Goal: Answer question/provide support: Answer question/provide support

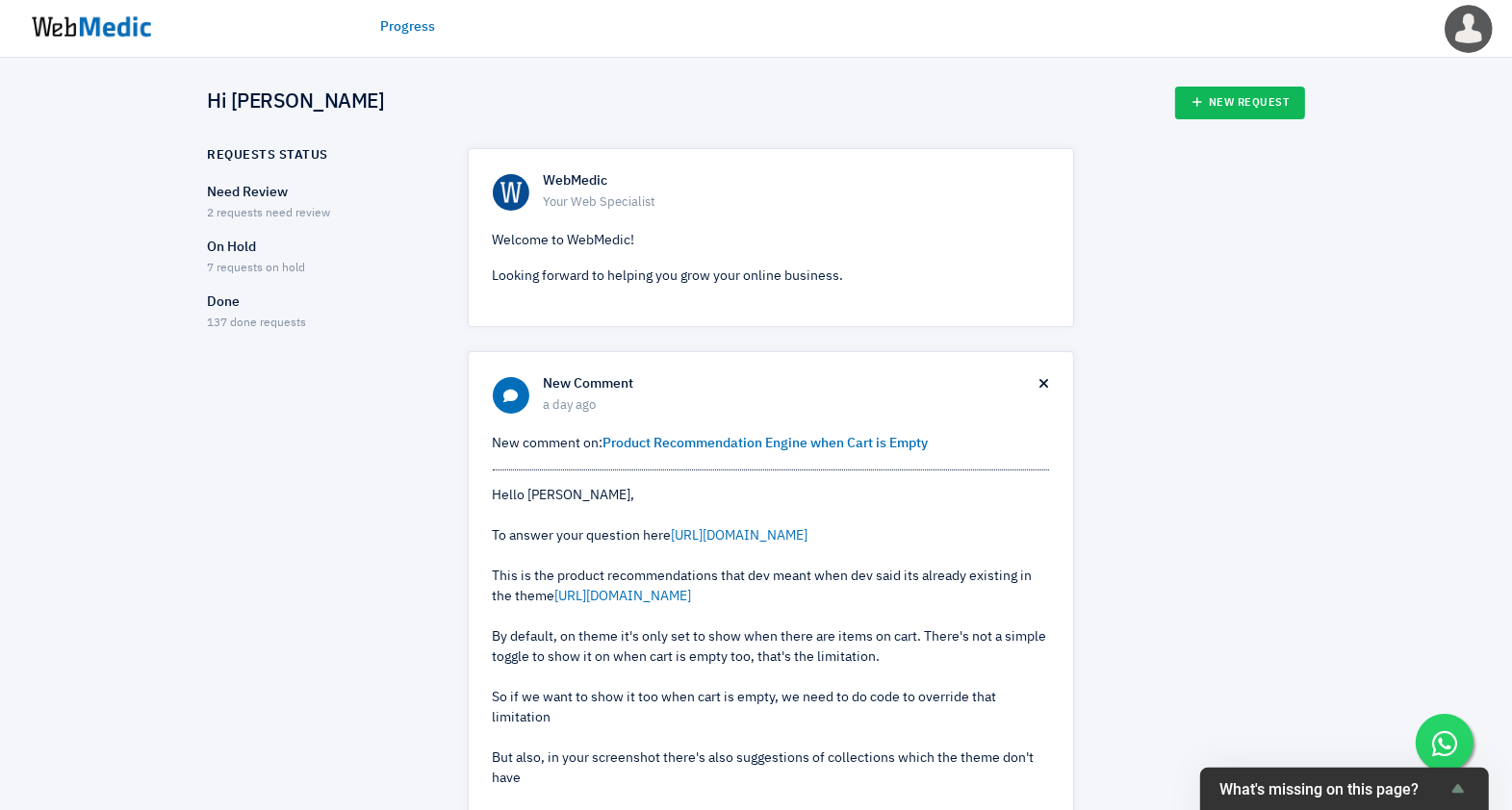
click at [280, 196] on p "Need Review" at bounding box center [321, 192] width 226 height 20
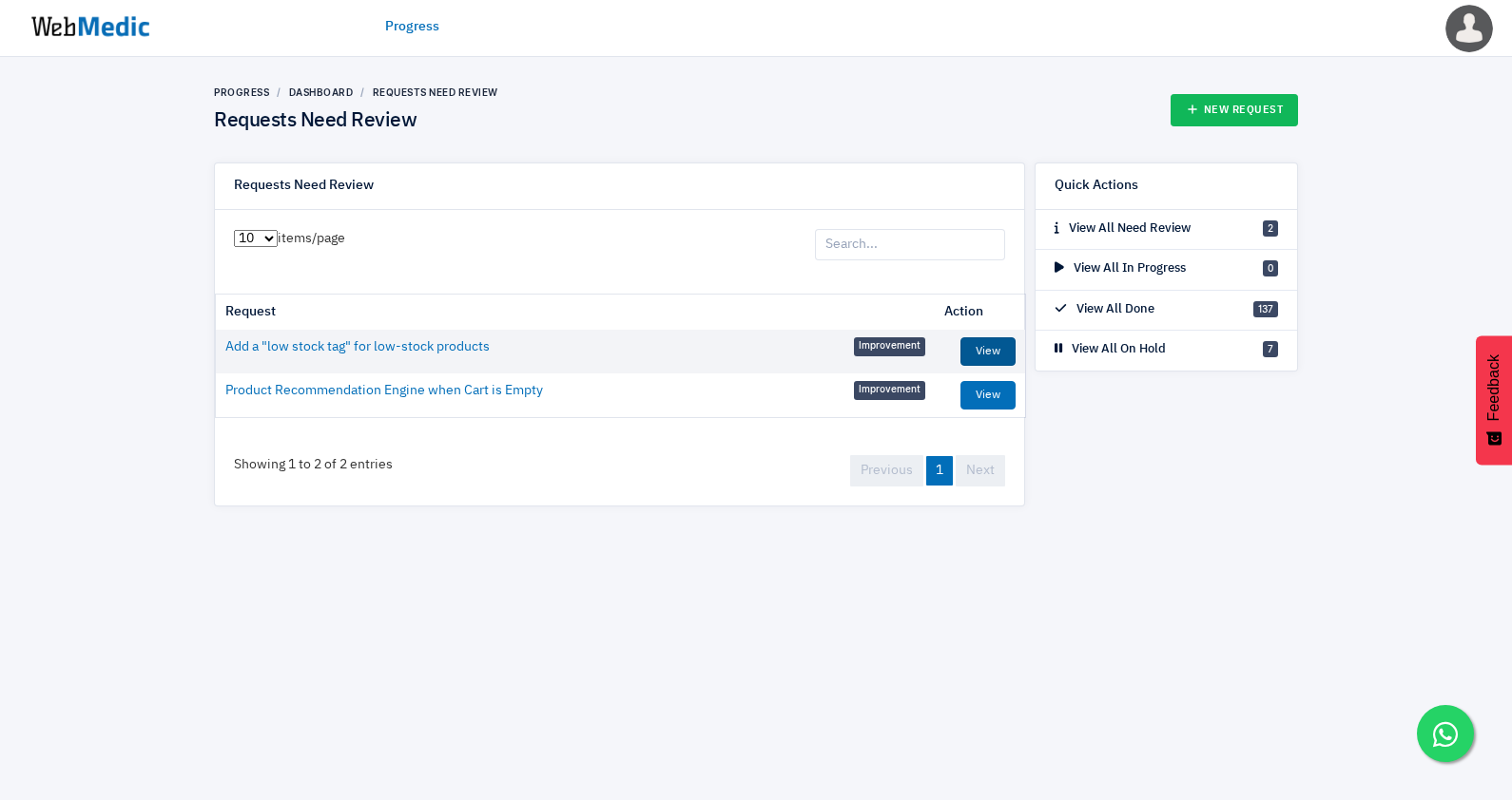
click at [1005, 347] on link "View" at bounding box center [988, 352] width 55 height 29
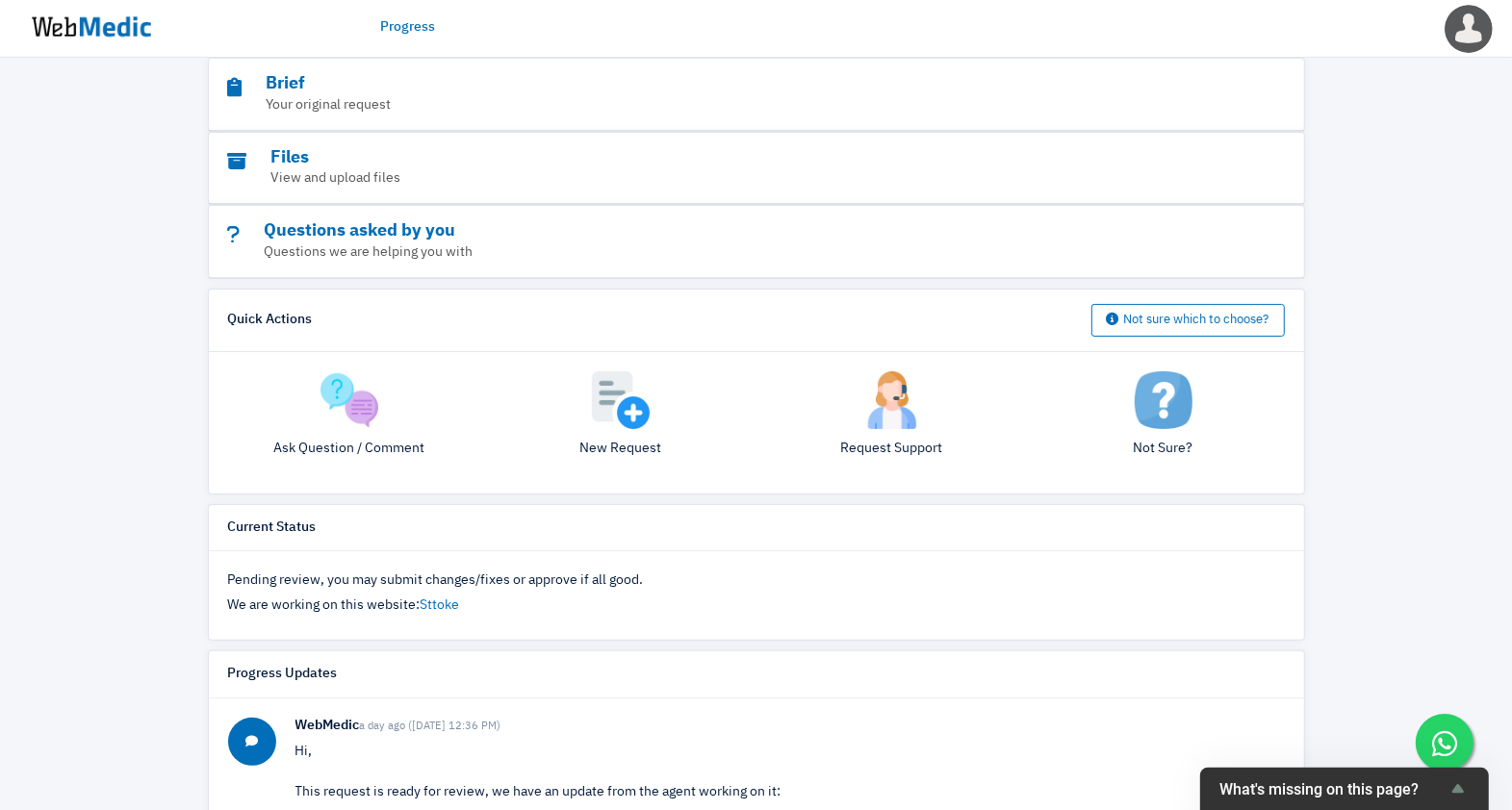
scroll to position [181, 0]
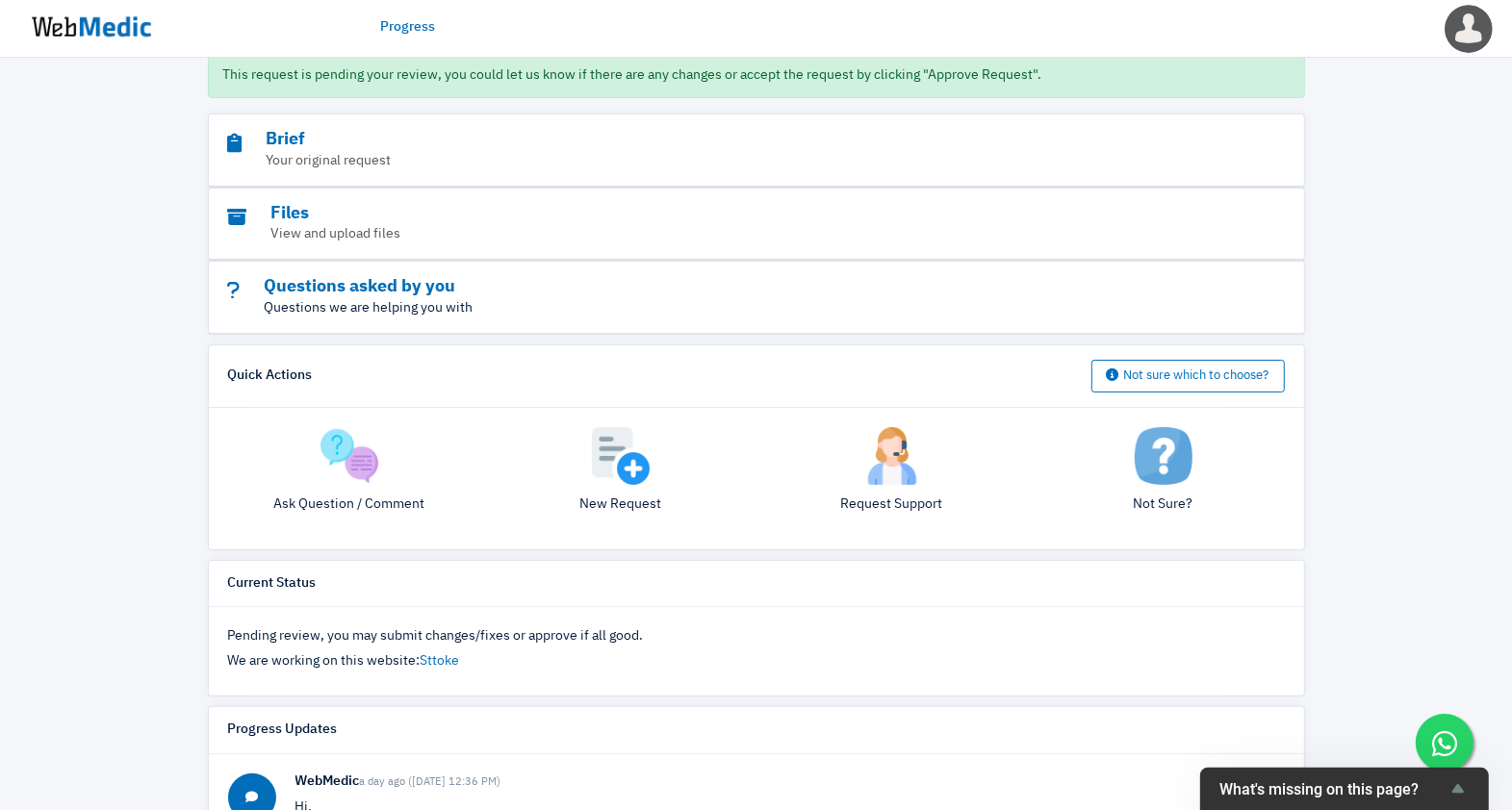
click at [383, 319] on p "Questions we are helping you with" at bounding box center [703, 308] width 951 height 20
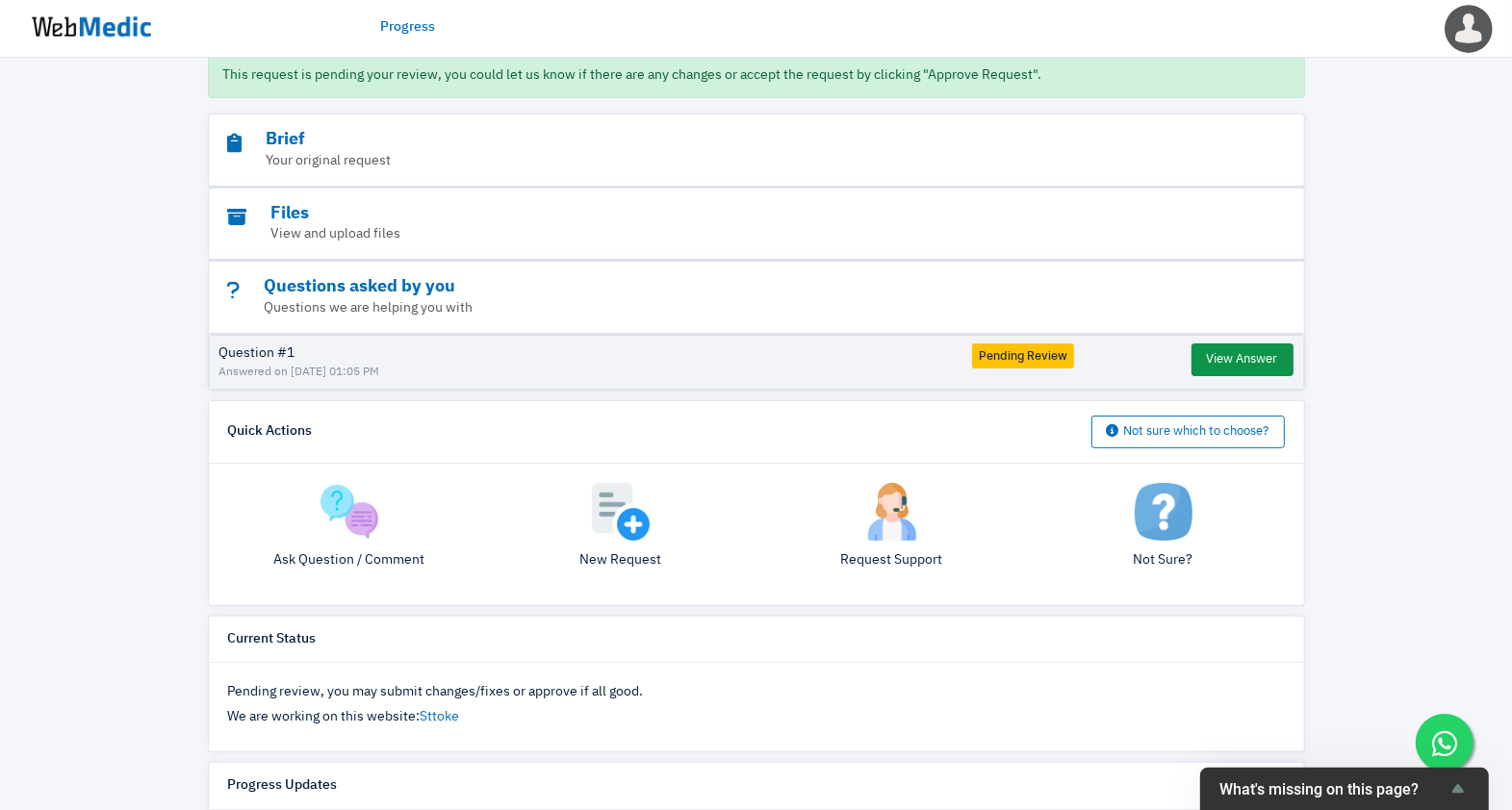
click at [1233, 377] on button "View Answer" at bounding box center [1243, 360] width 102 height 33
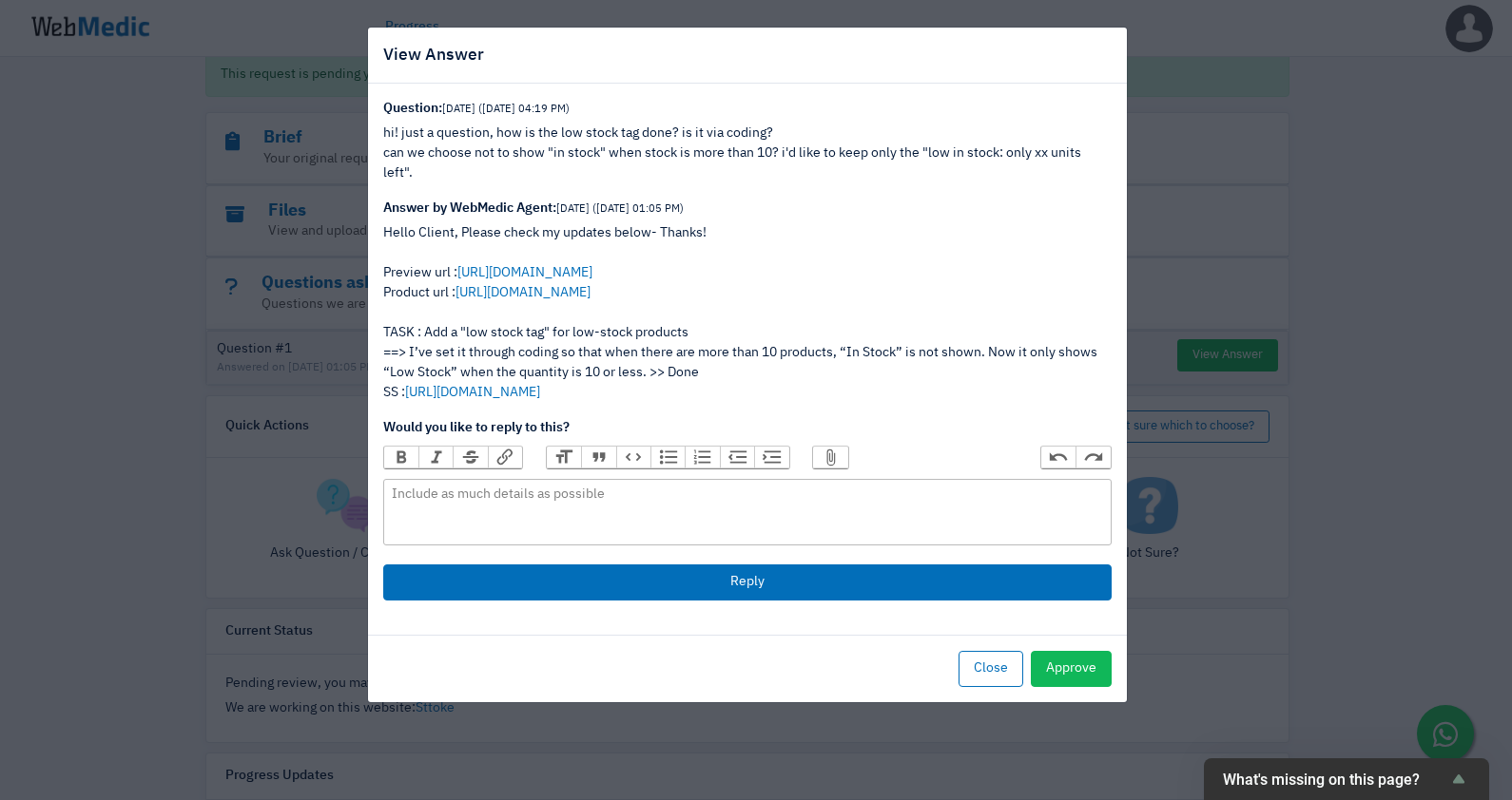
click at [1252, 429] on div "View Answer Question: [DATE] ([DATE] 04:19 PM) hi! just a question, how is the …" at bounding box center [756, 400] width 1512 height 800
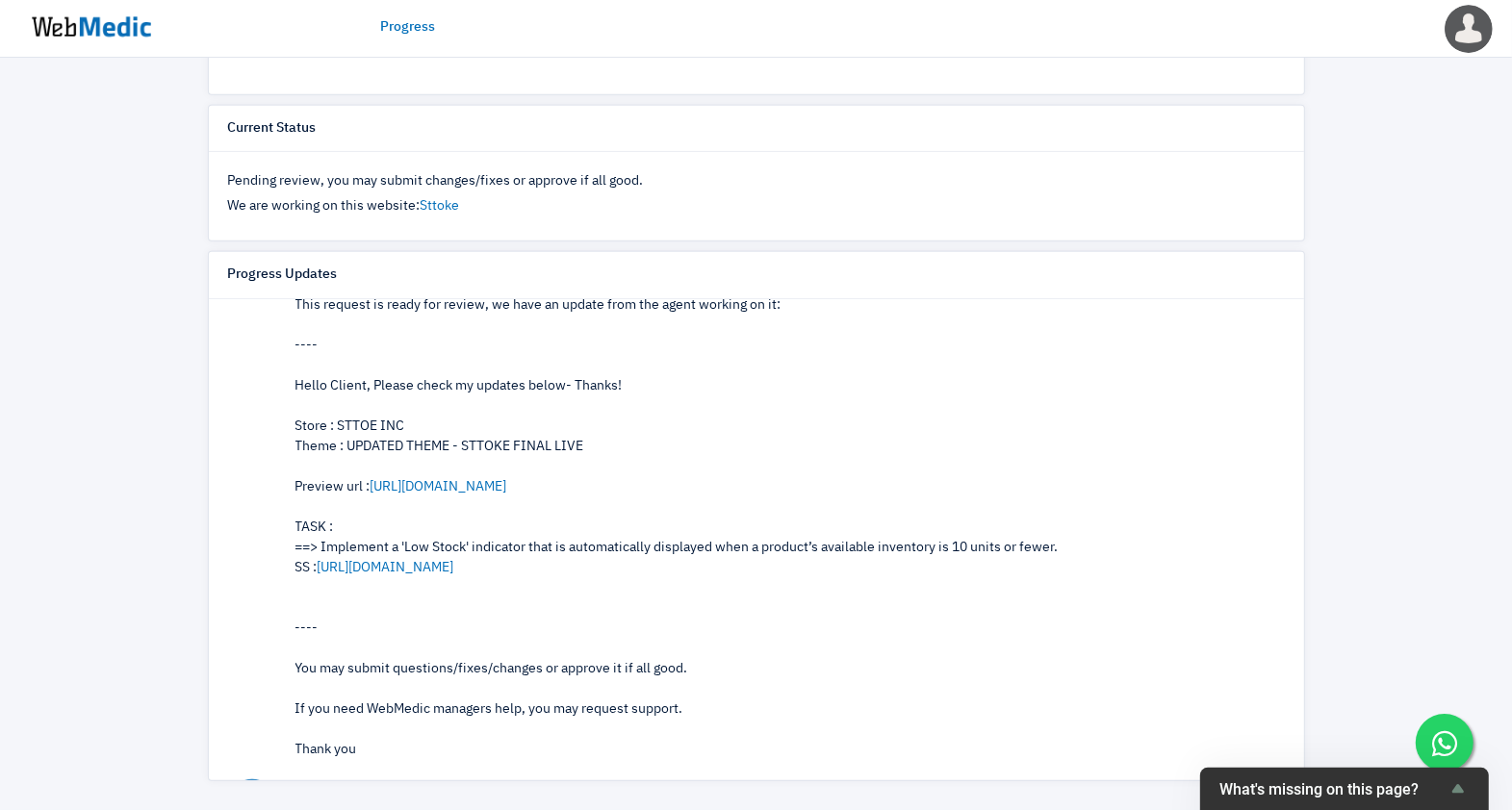
scroll to position [121, 0]
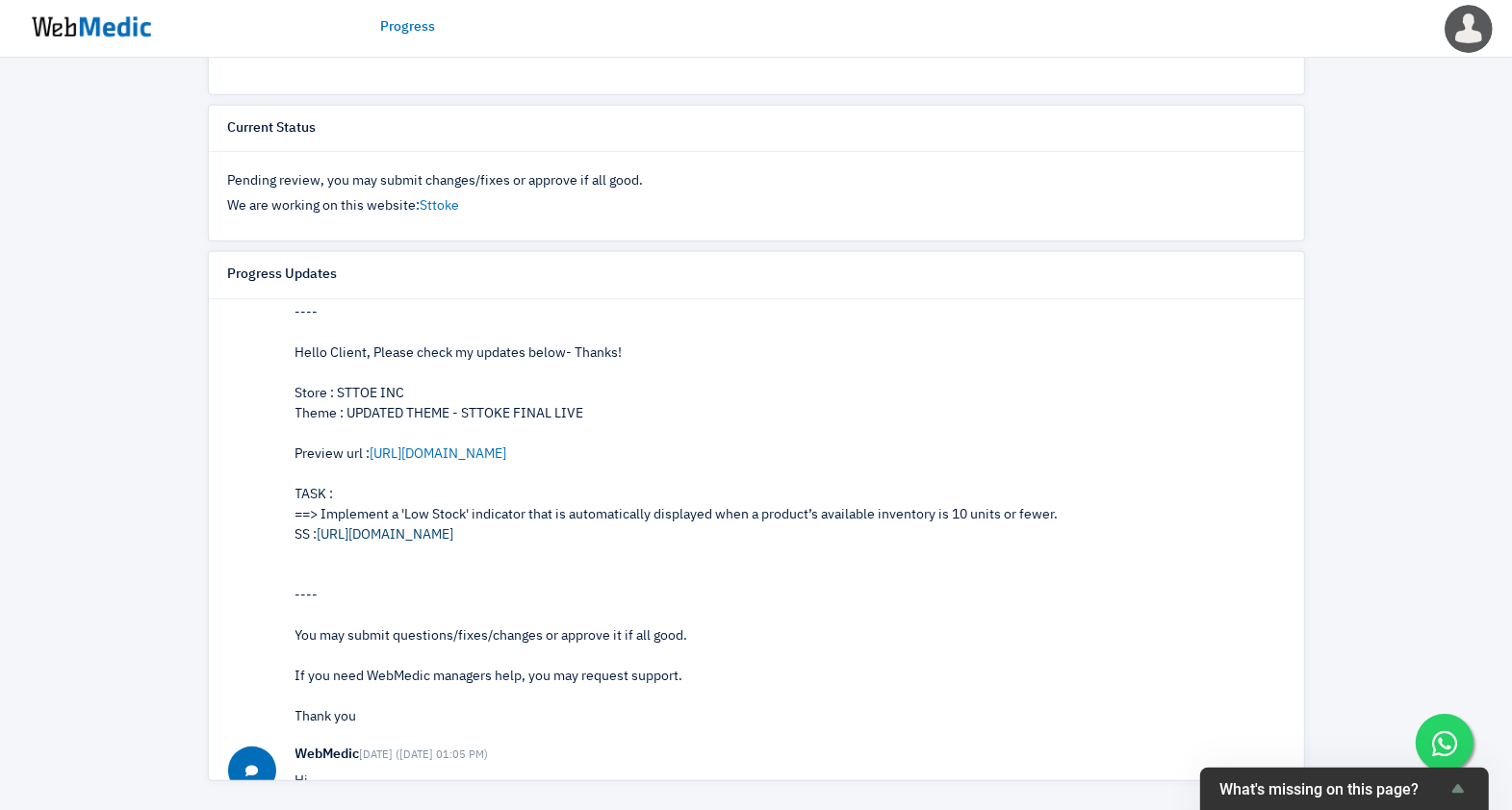
click at [455, 537] on link "[URL][DOMAIN_NAME]" at bounding box center [386, 535] width 137 height 14
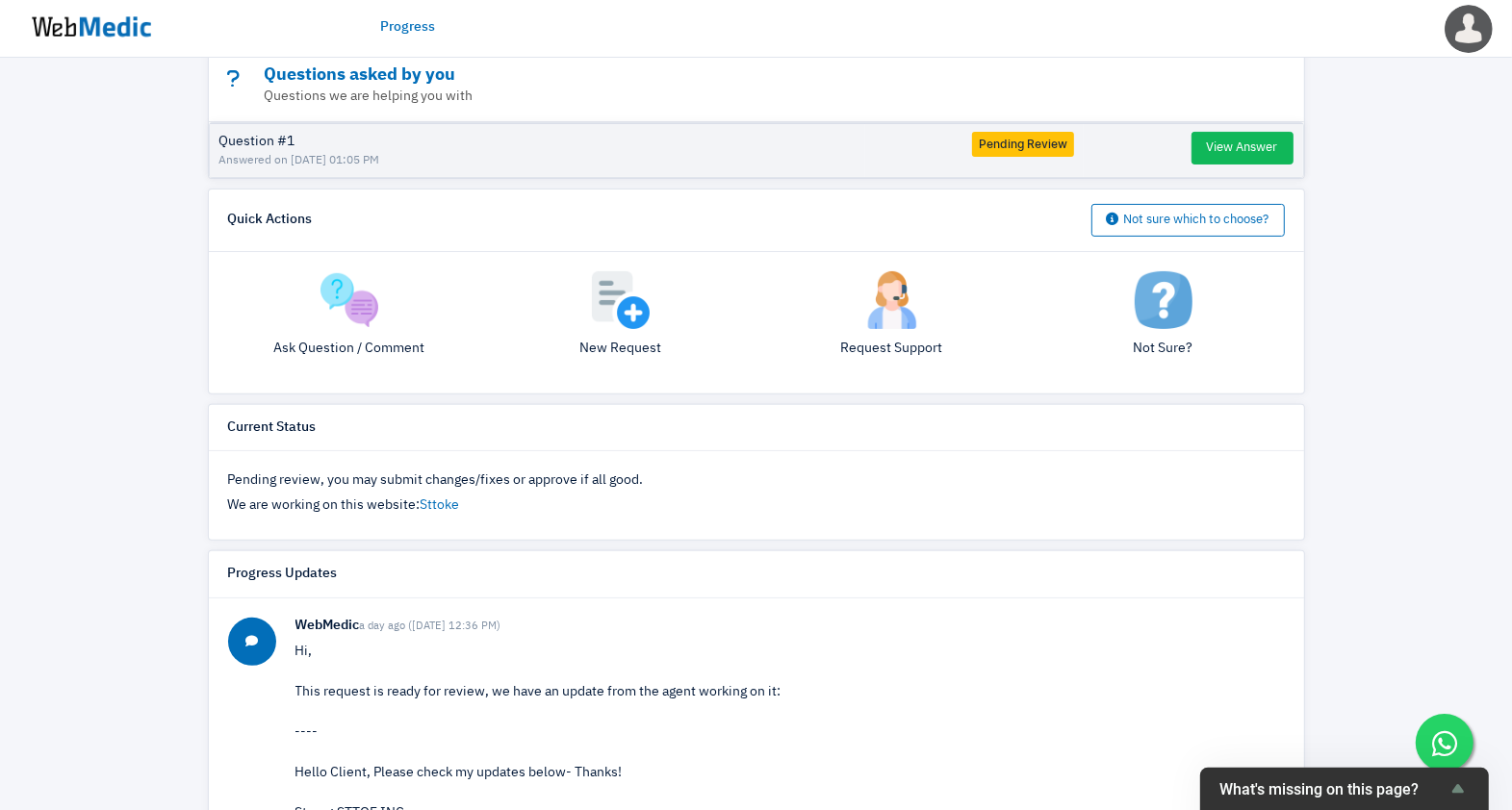
scroll to position [0, 0]
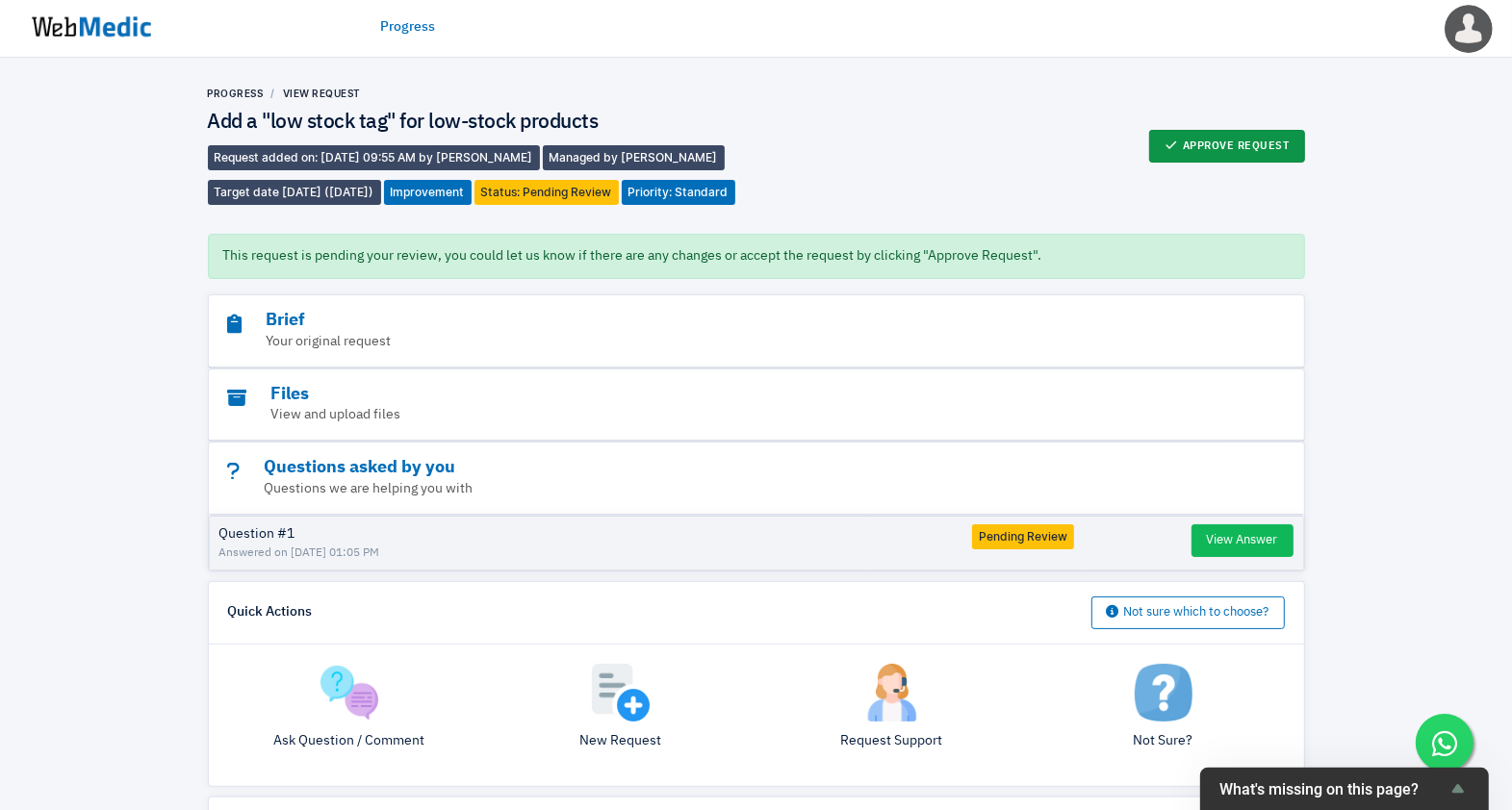
click at [1236, 160] on button "Approve Request" at bounding box center [1227, 147] width 156 height 33
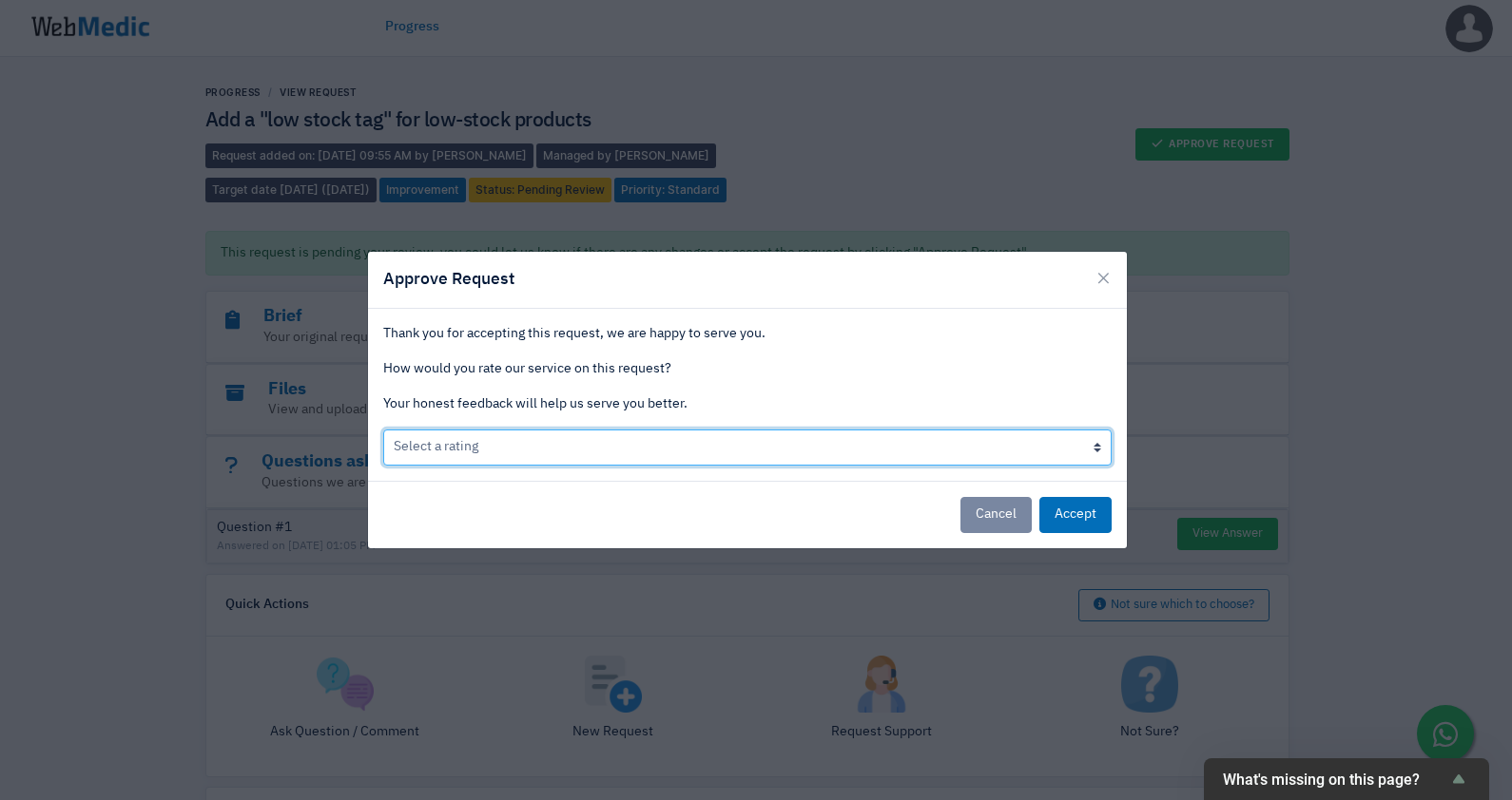
click at [477, 444] on select "Select a rating Bad Acceptable only We like it Well done!" at bounding box center [748, 448] width 729 height 36
select select "3"
click at [383, 430] on select "Select a rating Bad Acceptable only We like it Well done!" at bounding box center [748, 448] width 729 height 36
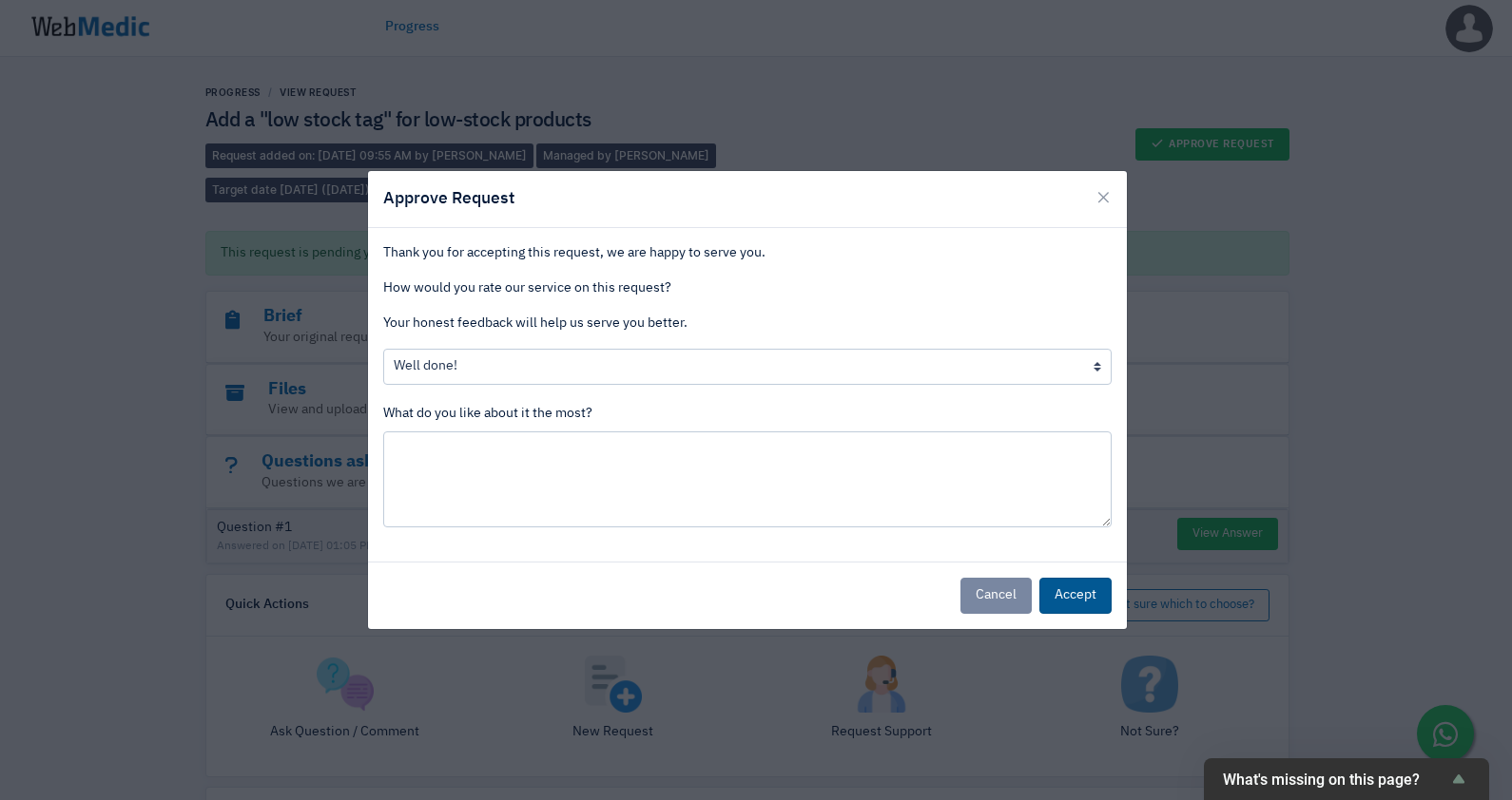
click at [1084, 609] on button "Accept" at bounding box center [1076, 596] width 72 height 36
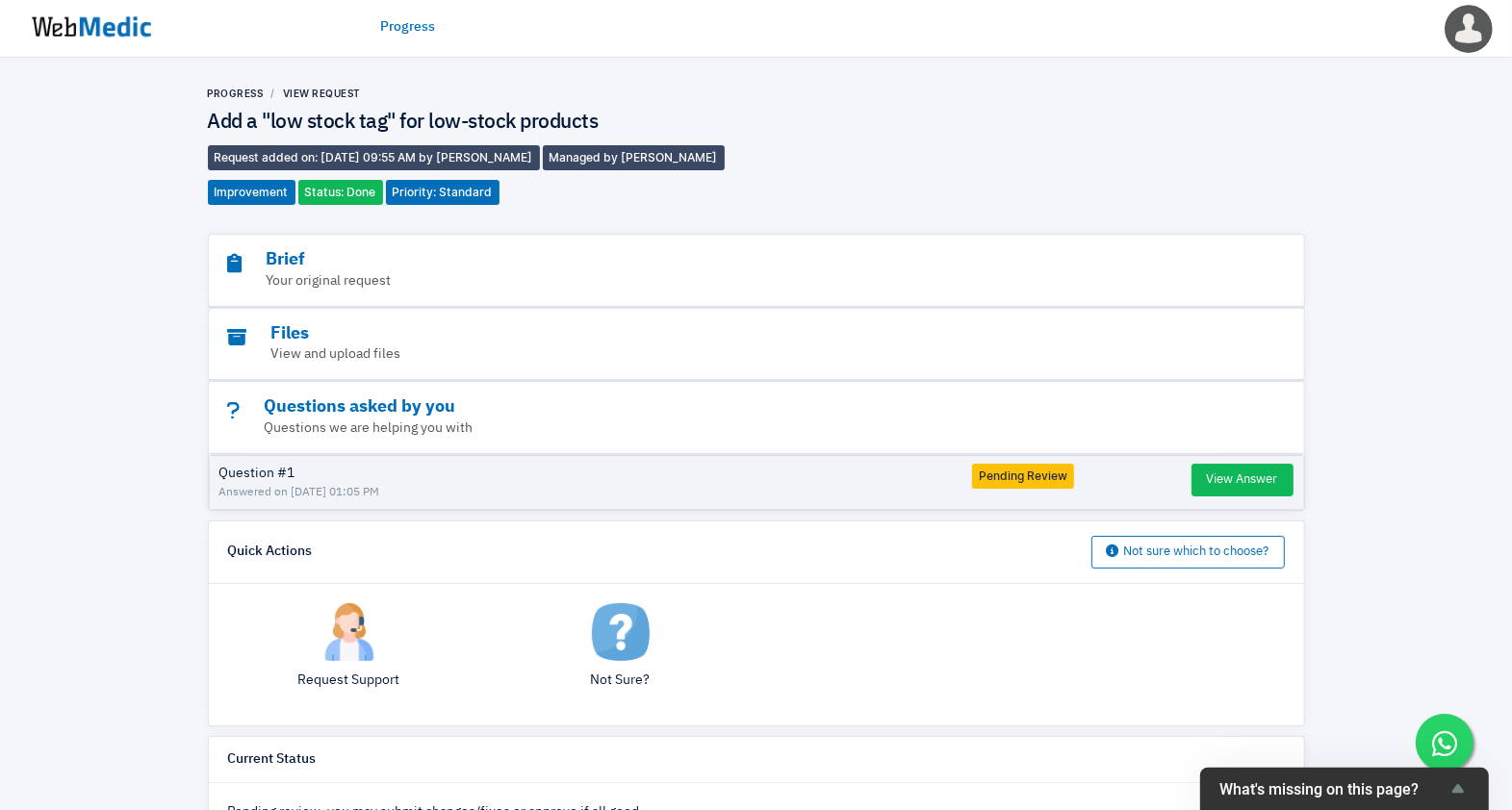
click at [107, 28] on img at bounding box center [92, 27] width 145 height 60
